Goal: Transaction & Acquisition: Purchase product/service

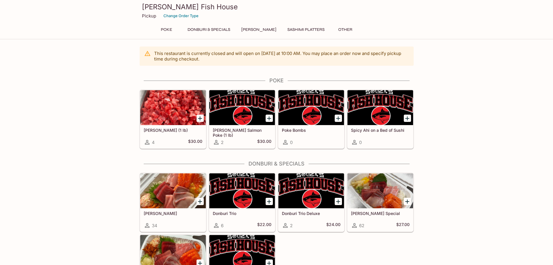
drag, startPoint x: 483, startPoint y: 122, endPoint x: 482, endPoint y: 125, distance: 3.1
click at [483, 125] on div "This restaurant is currently closed and will open [DATE] at 10:00 AM . You may …" at bounding box center [276, 201] width 553 height 311
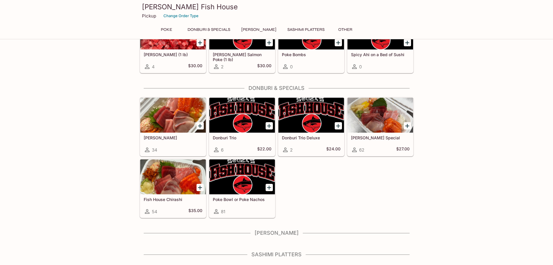
scroll to position [78, 0]
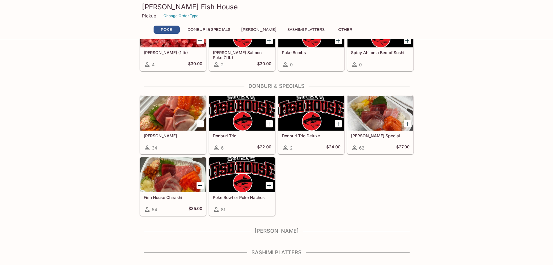
click at [447, 193] on div "This restaurant is currently closed and will open [DATE] at 10:00 AM . You may …" at bounding box center [276, 124] width 553 height 311
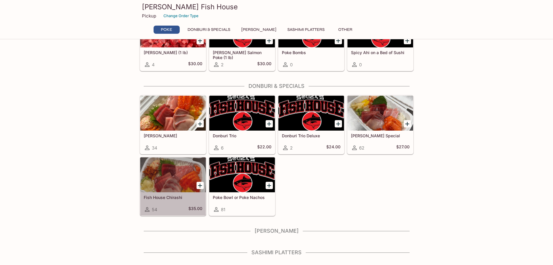
click at [184, 178] on div at bounding box center [173, 174] width 66 height 35
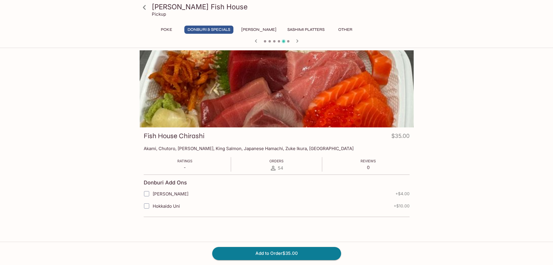
click at [299, 42] on icon "button" at bounding box center [297, 40] width 7 height 7
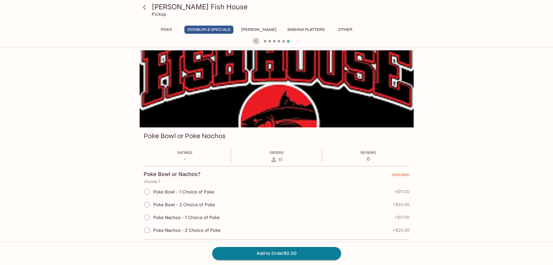
click at [257, 39] on icon "button" at bounding box center [256, 40] width 7 height 7
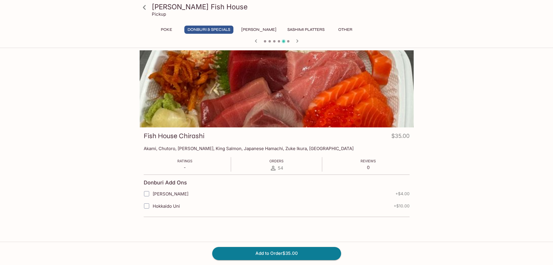
click at [508, 149] on div "[PERSON_NAME] Fish House Pickup Poke Donburi & Specials Sushi Cakes Sashimi Pla…" at bounding box center [276, 182] width 553 height 265
click at [298, 41] on icon "button" at bounding box center [297, 40] width 2 height 3
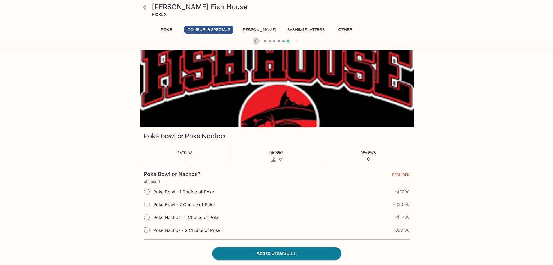
click at [257, 41] on icon "button" at bounding box center [256, 40] width 7 height 7
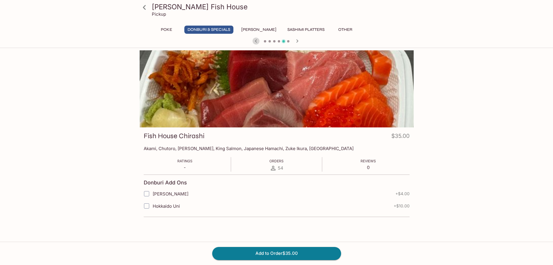
click at [256, 41] on icon "button" at bounding box center [256, 40] width 2 height 3
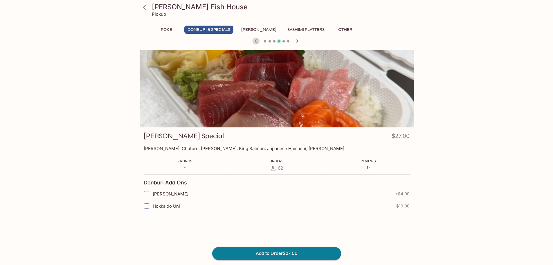
click at [256, 41] on icon "button" at bounding box center [256, 40] width 2 height 3
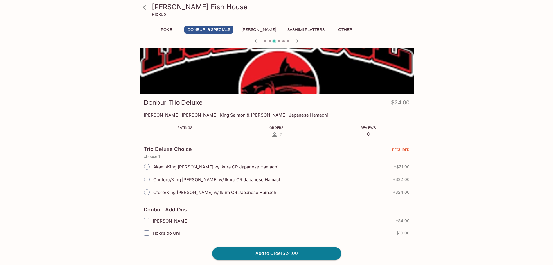
scroll to position [12, 0]
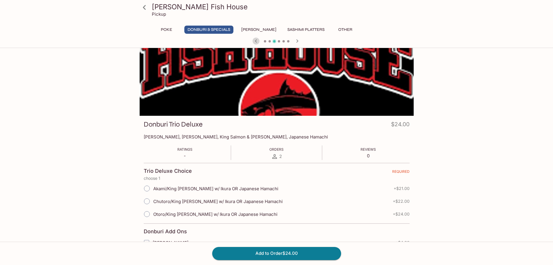
click at [255, 40] on icon "button" at bounding box center [256, 40] width 7 height 7
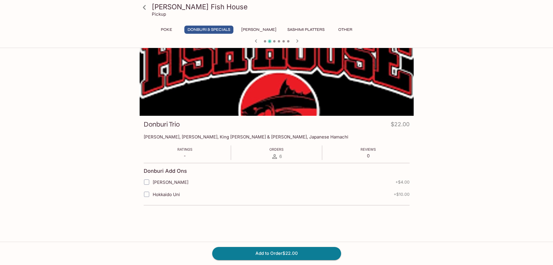
click at [257, 41] on icon "button" at bounding box center [256, 40] width 7 height 7
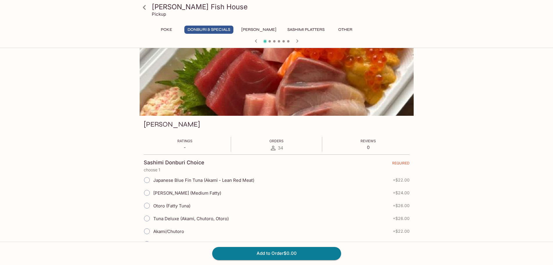
click at [257, 41] on icon "button" at bounding box center [256, 40] width 7 height 7
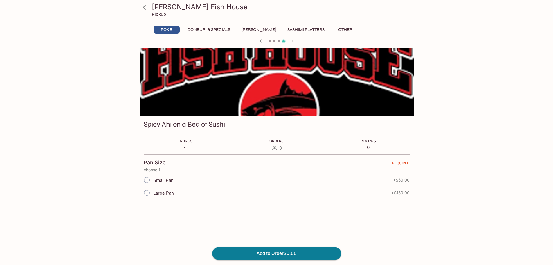
click at [136, 94] on div "[PERSON_NAME] Fish House Pickup Poke Donburi & Specials Sushi Cakes Sashimi Pla…" at bounding box center [277, 209] width 372 height 340
click at [293, 42] on icon "button" at bounding box center [292, 40] width 7 height 7
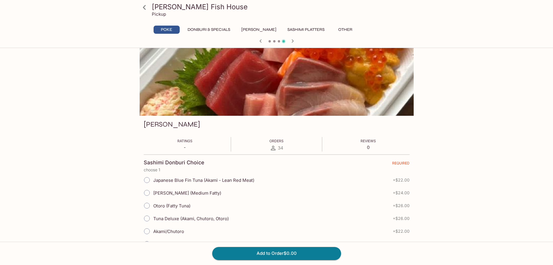
click at [294, 42] on icon "button" at bounding box center [292, 40] width 7 height 7
click at [294, 42] on icon "button" at bounding box center [297, 40] width 7 height 7
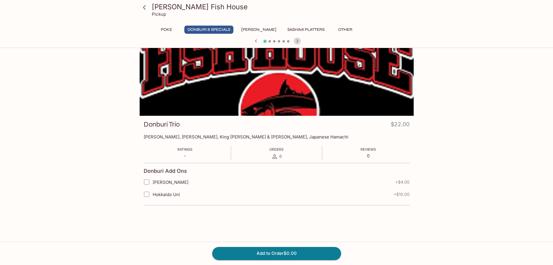
click at [294, 42] on icon "button" at bounding box center [297, 40] width 7 height 7
click at [294, 43] on icon "button" at bounding box center [297, 40] width 7 height 7
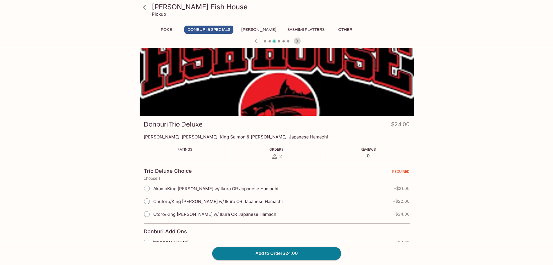
click at [296, 42] on icon "button" at bounding box center [297, 40] width 7 height 7
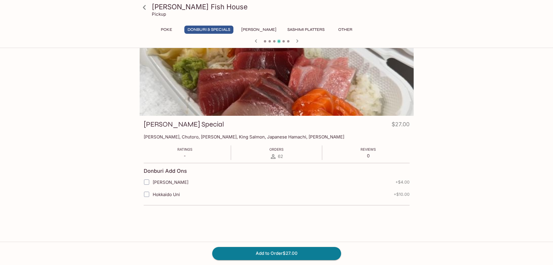
click at [450, 79] on div "[PERSON_NAME] Fish House Pickup Poke Donburi & Specials Sushi Cakes Sashimi Pla…" at bounding box center [277, 168] width 372 height 259
click at [300, 40] on icon "button" at bounding box center [297, 40] width 7 height 7
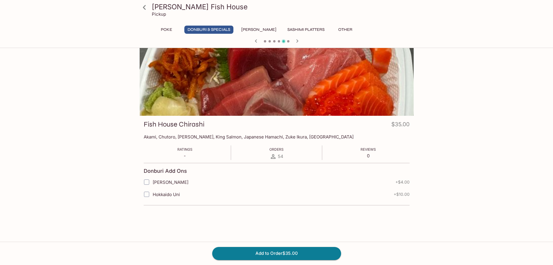
click at [438, 74] on div "[PERSON_NAME] Fish House Pickup Poke Donburi & Specials Sushi Cakes Sashimi Pla…" at bounding box center [277, 218] width 372 height 359
click at [297, 43] on icon "button" at bounding box center [297, 40] width 7 height 7
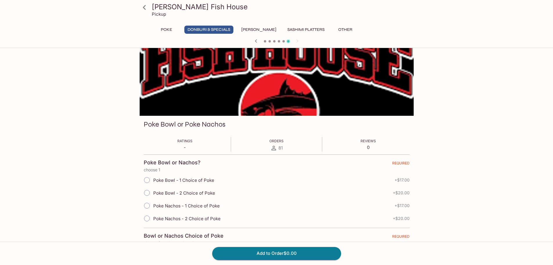
click at [226, 43] on div at bounding box center [276, 41] width 279 height 9
click at [465, 166] on div "[PERSON_NAME] Fish House Pickup Poke Donburi & Specials Sushi Cakes Sashimi Pla…" at bounding box center [276, 171] width 553 height 265
click at [481, 214] on div "[PERSON_NAME] Fish House Pickup Poke Donburi & Specials Sushi Cakes Sashimi Pla…" at bounding box center [276, 171] width 553 height 265
click at [476, 149] on div "[PERSON_NAME] Fish House Pickup Poke Donburi & Specials Sushi Cakes Sashimi Pla…" at bounding box center [276, 171] width 553 height 265
